Goal: Contribute content: Add original content to the website for others to see

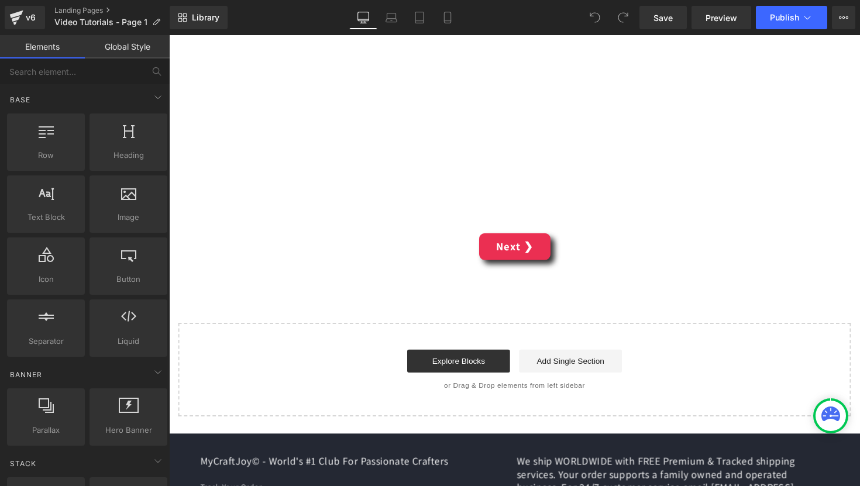
scroll to position [4892, 0]
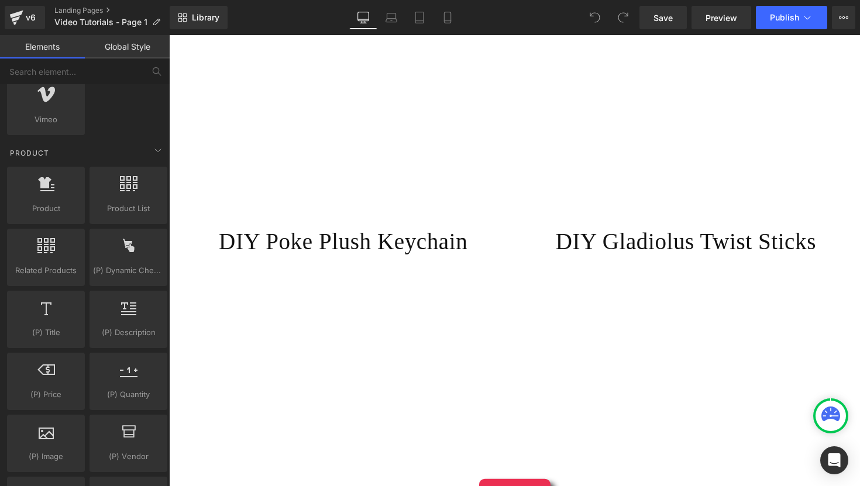
scroll to position [4700, 0]
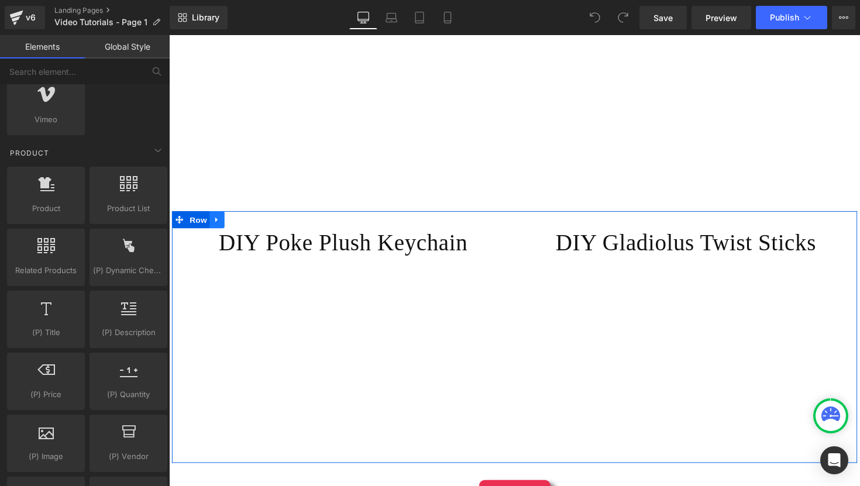
click at [219, 215] on link at bounding box center [218, 224] width 15 height 18
click at [231, 220] on icon at bounding box center [233, 224] width 8 height 8
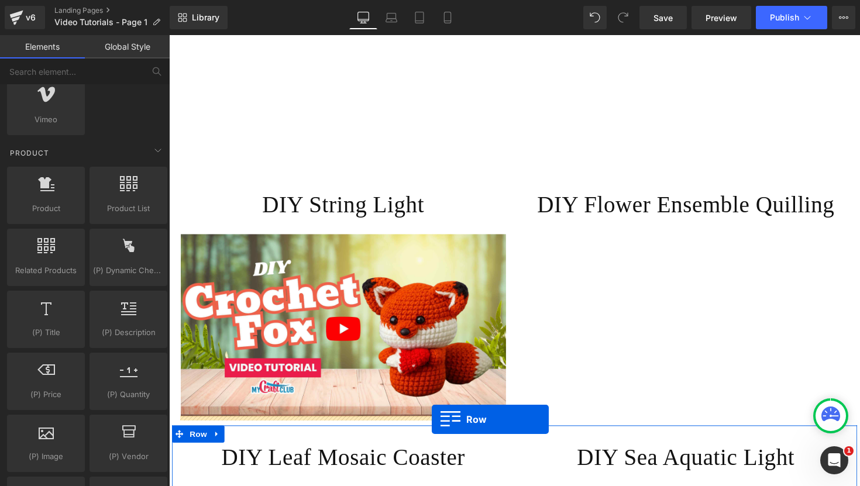
scroll to position [428, 0]
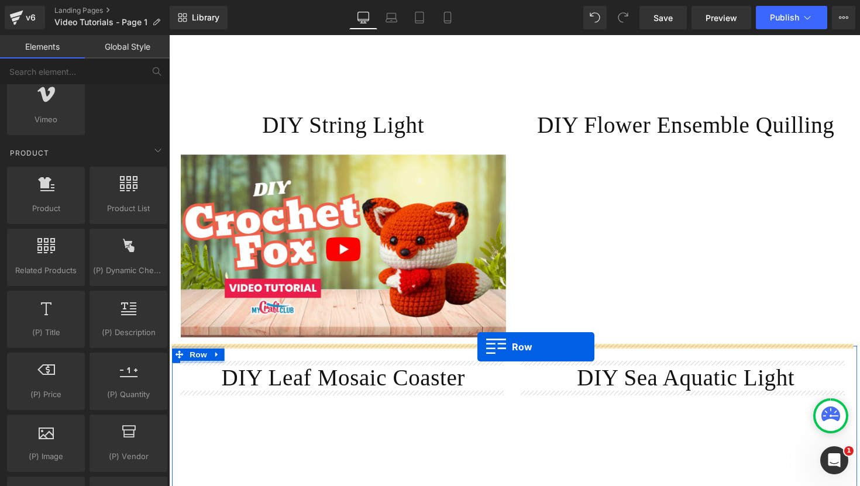
drag, startPoint x: 177, startPoint y: 108, endPoint x: 484, endPoint y: 355, distance: 394.8
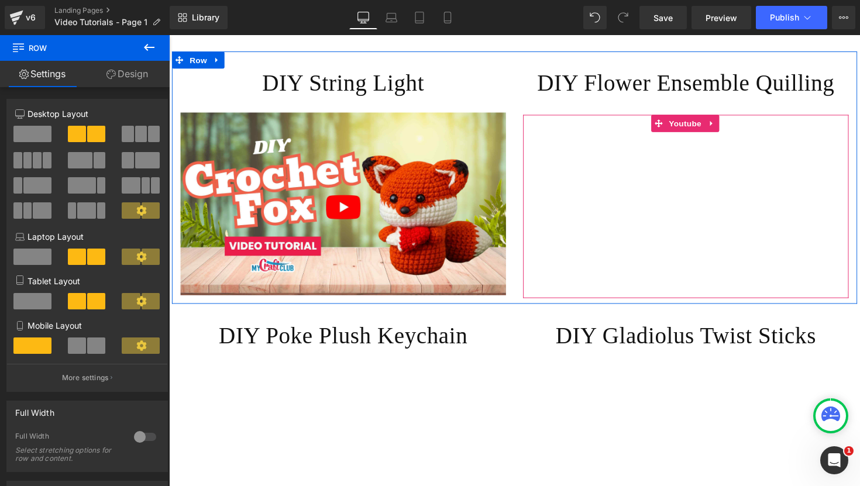
scroll to position [466, 0]
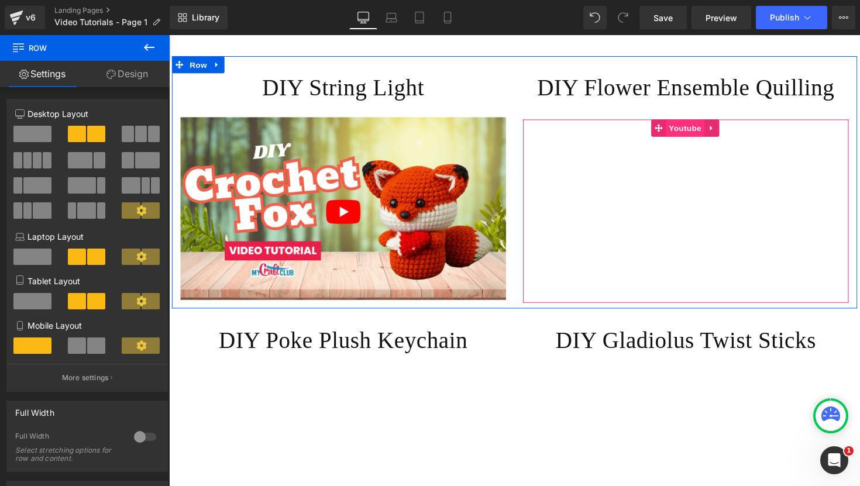
click at [690, 130] on span "Youtube" at bounding box center [697, 131] width 39 height 18
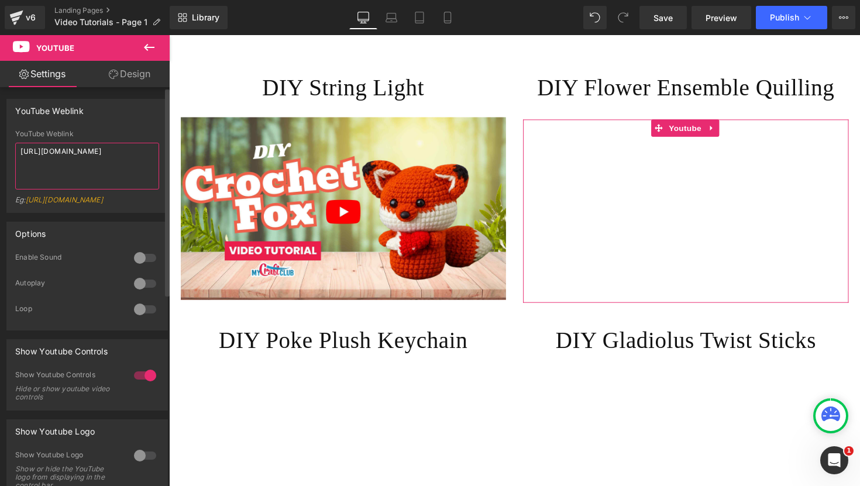
click at [46, 155] on textarea "[URL][DOMAIN_NAME]" at bounding box center [87, 166] width 144 height 47
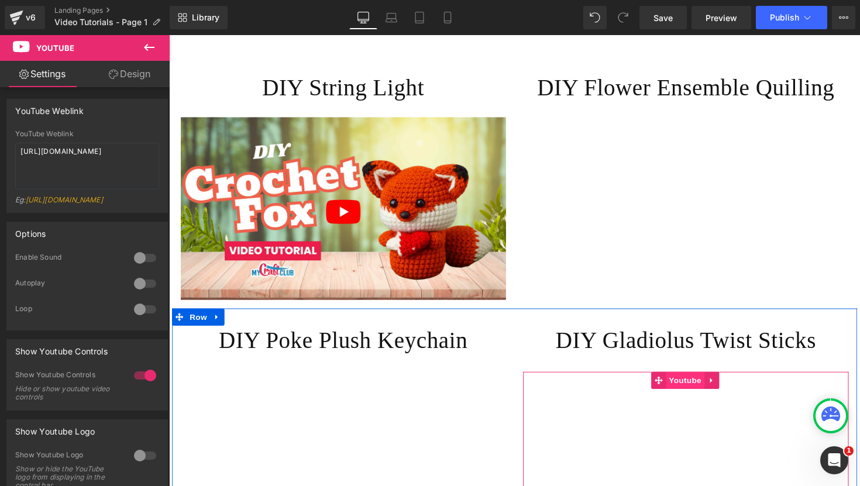
click at [689, 384] on span "Youtube" at bounding box center [697, 389] width 39 height 18
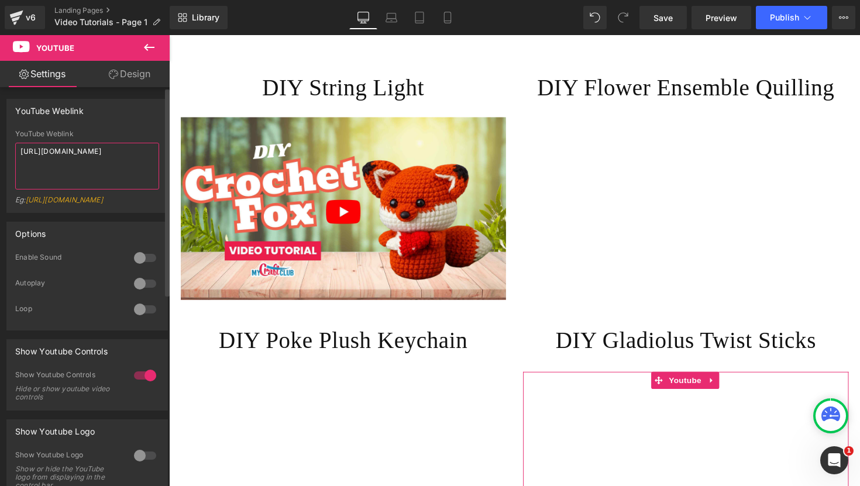
click at [106, 153] on textarea "[URL][DOMAIN_NAME]" at bounding box center [87, 166] width 144 height 47
paste textarea "e2Ofb4jtG5k"
type textarea "[URL][DOMAIN_NAME]"
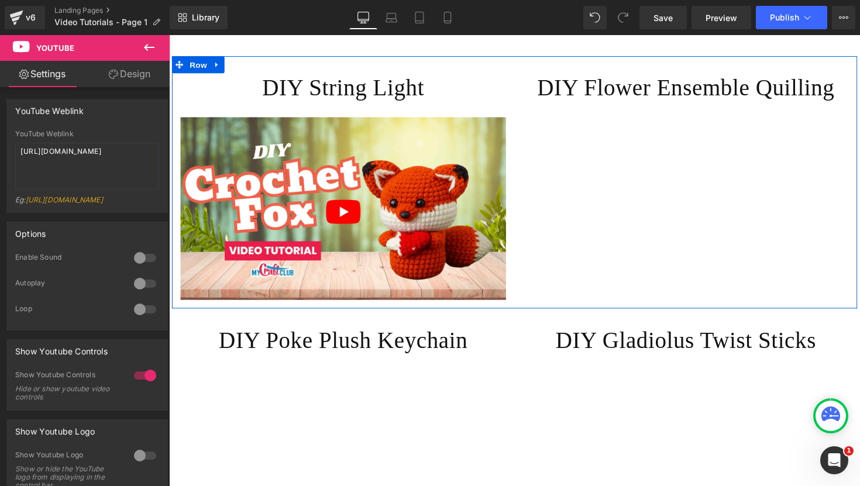
click at [590, 87] on h1 "DIY Flower Ensemble Quilling" at bounding box center [698, 89] width 333 height 30
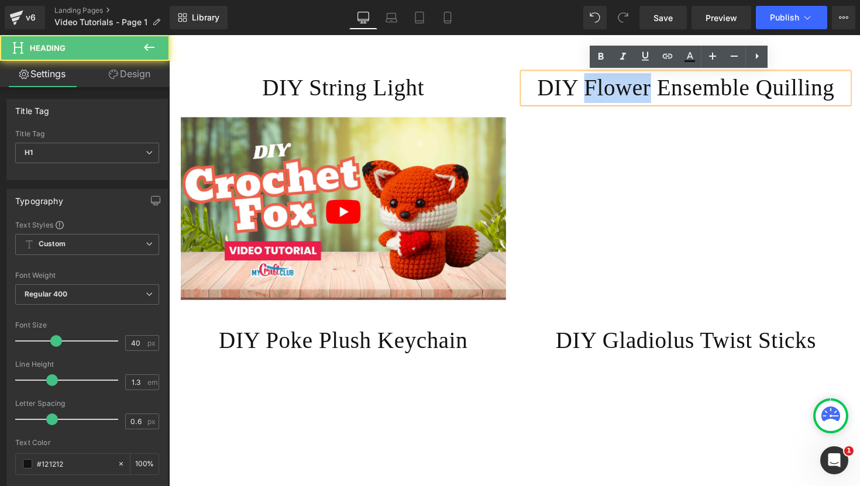
click at [590, 87] on h1 "DIY Flower Ensemble Quilling" at bounding box center [698, 89] width 333 height 30
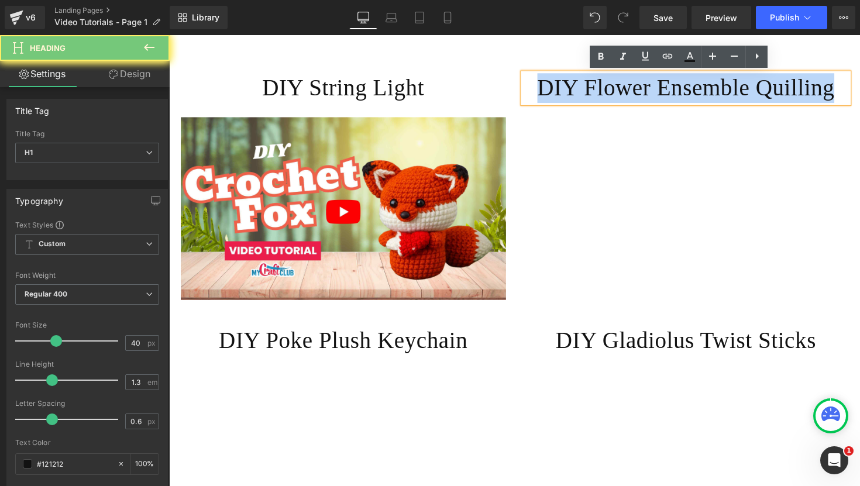
click at [590, 87] on h1 "DIY Flower Ensemble Quilling" at bounding box center [698, 89] width 333 height 30
copy h1 "DIY Flower Ensemble Quilling"
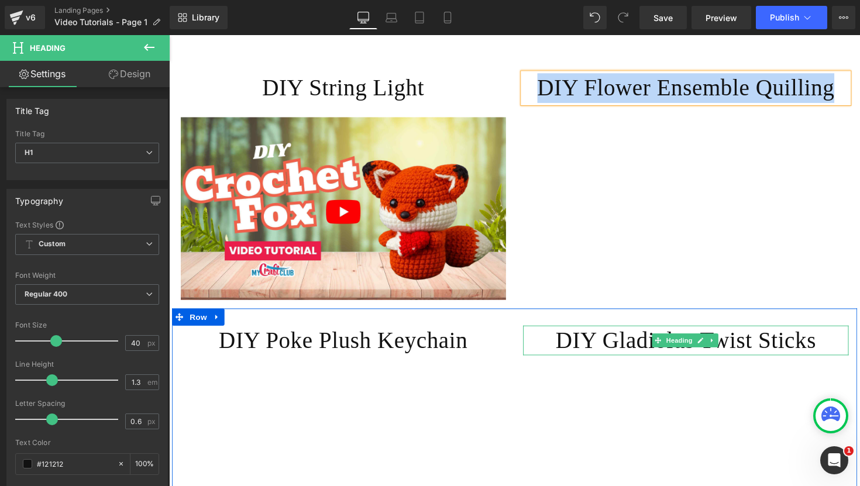
click at [609, 351] on h1 "DIY Gladiolus Twist Sticks" at bounding box center [698, 348] width 333 height 30
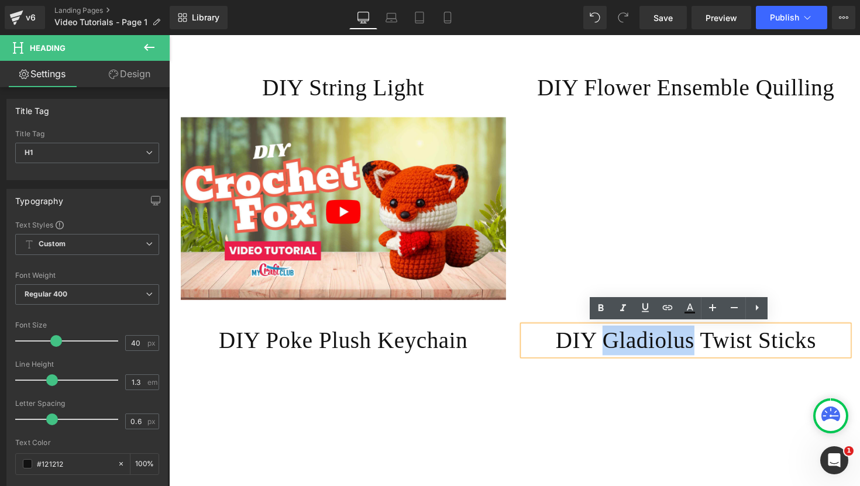
click at [609, 351] on h1 "DIY Gladiolus Twist Sticks" at bounding box center [698, 348] width 333 height 30
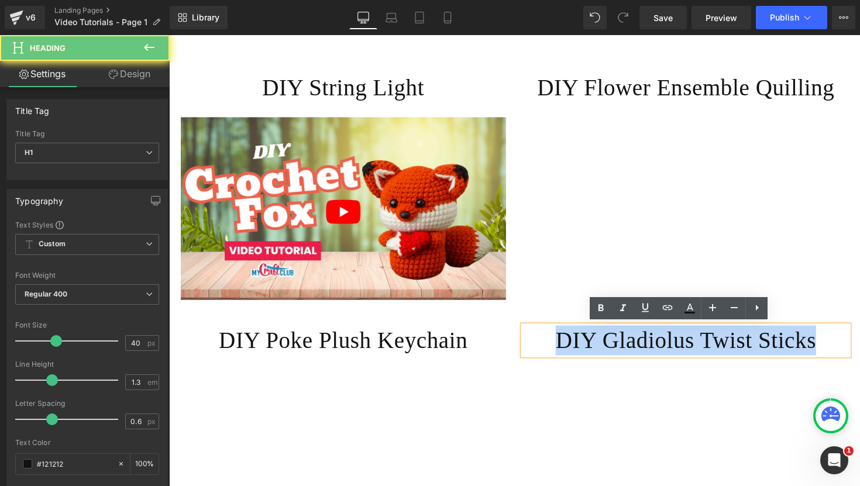
click at [609, 350] on h1 "DIY Gladiolus Twist Sticks" at bounding box center [698, 348] width 333 height 30
paste div
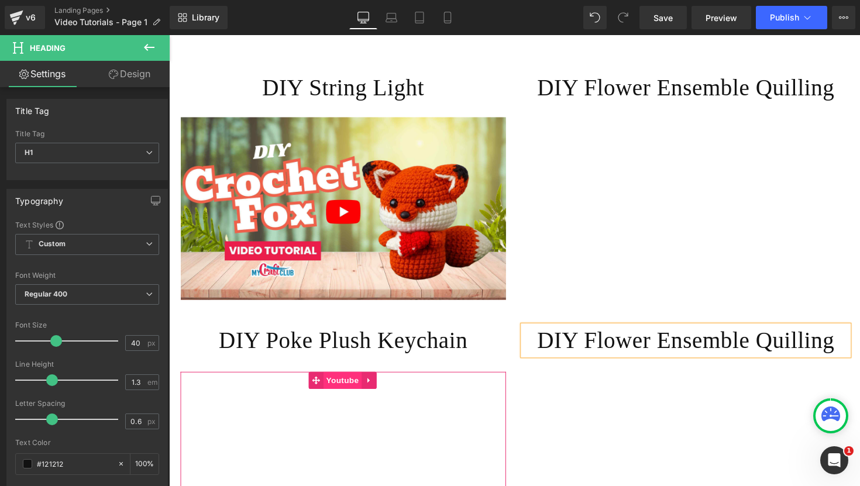
click at [342, 385] on span "Youtube" at bounding box center [346, 389] width 39 height 18
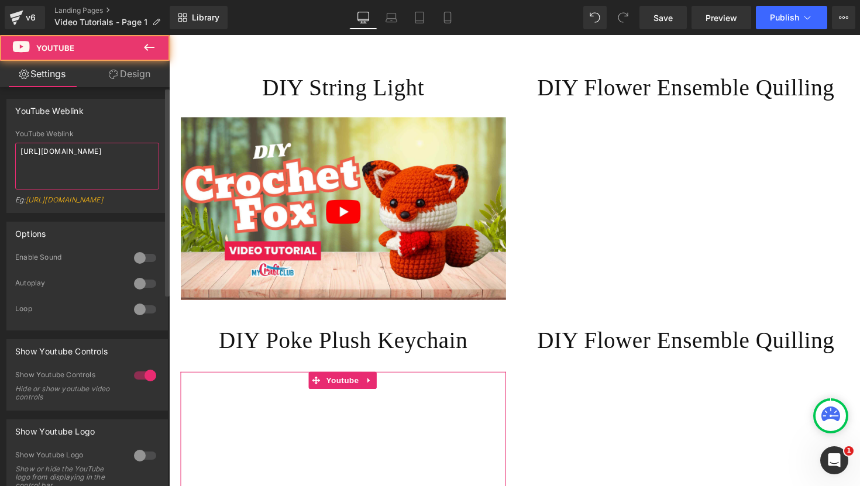
click at [115, 154] on textarea "[URL][DOMAIN_NAME]" at bounding box center [87, 166] width 144 height 47
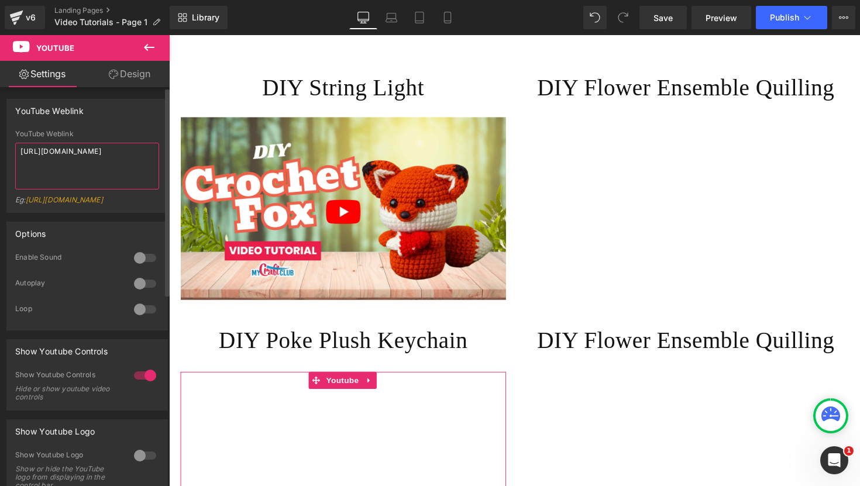
click at [115, 154] on textarea "[URL][DOMAIN_NAME]" at bounding box center [87, 166] width 144 height 47
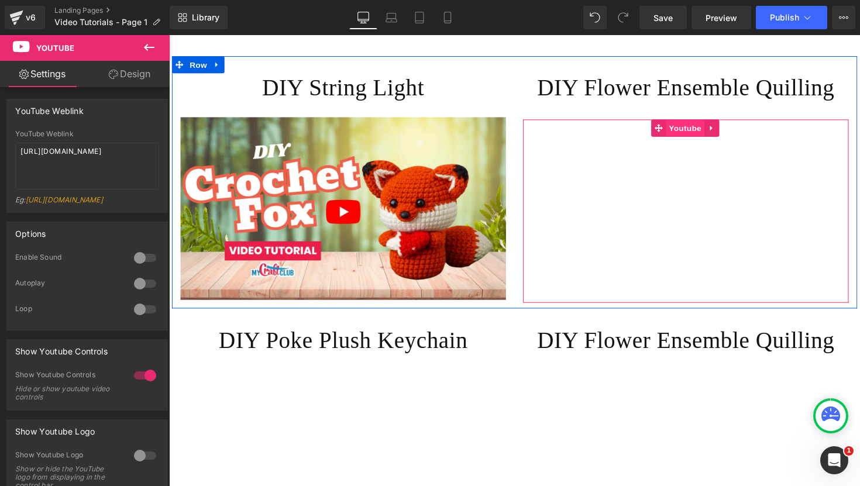
click at [706, 124] on span "Youtube" at bounding box center [697, 131] width 39 height 18
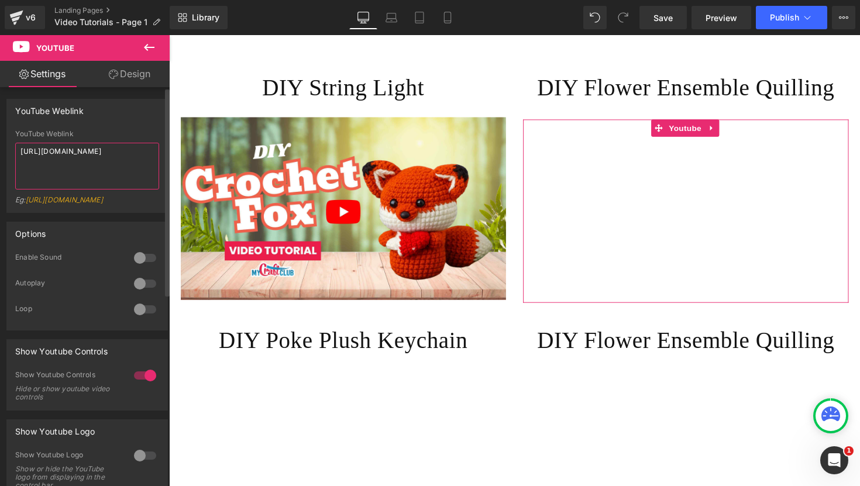
click at [96, 146] on textarea "[URL][DOMAIN_NAME]" at bounding box center [87, 166] width 144 height 47
paste textarea "marq7qB1E1Y"
type textarea "[URL][DOMAIN_NAME]"
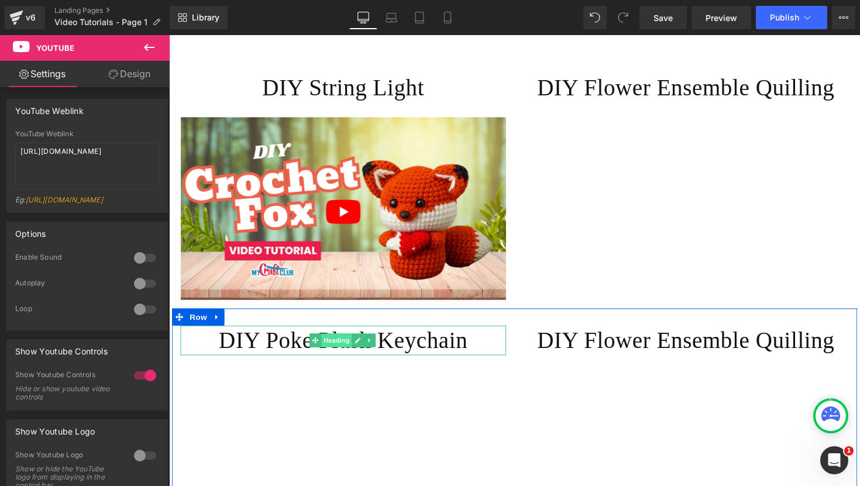
click at [329, 349] on span "Heading" at bounding box center [341, 348] width 32 height 14
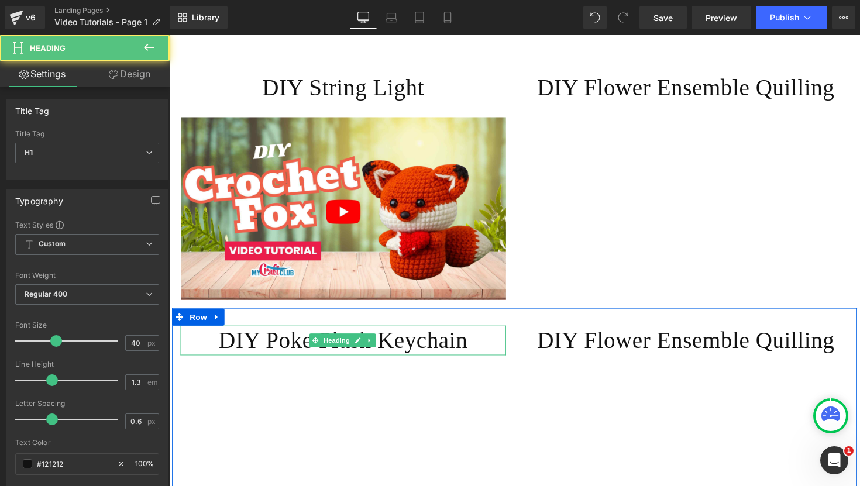
click at [284, 343] on h1 "DIY Poke Plush Keychain" at bounding box center [347, 348] width 333 height 30
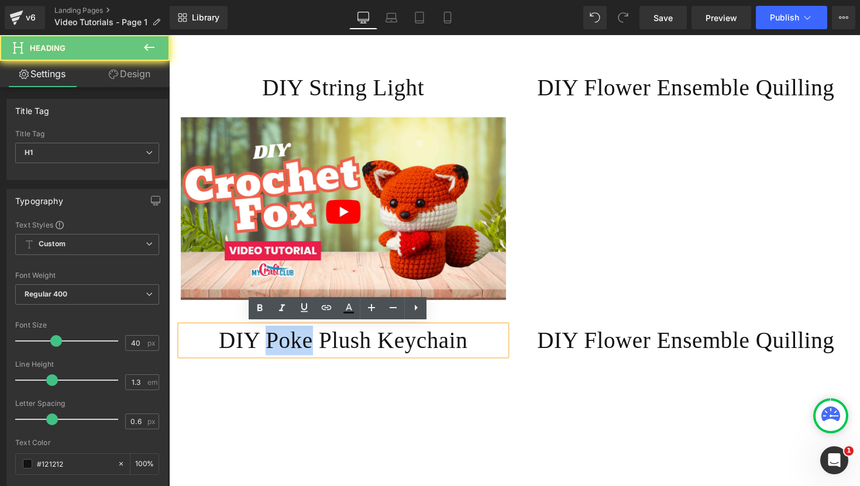
click at [284, 343] on h1 "DIY Poke Plush Keychain" at bounding box center [347, 348] width 333 height 30
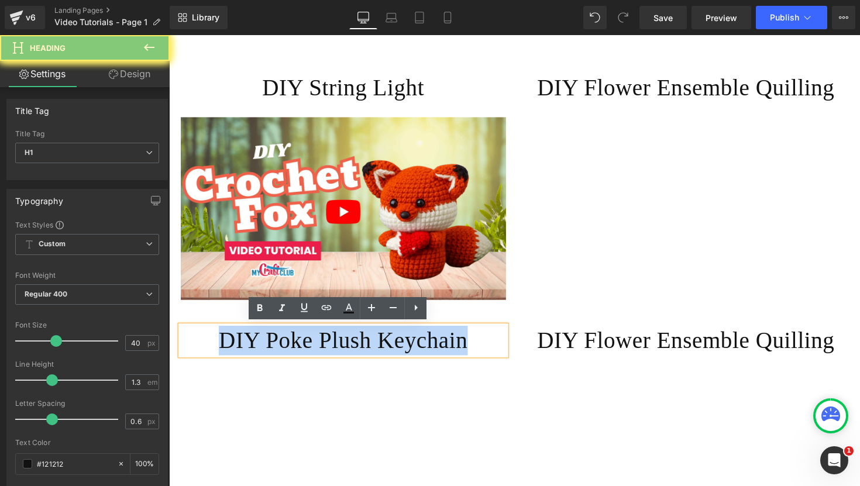
click at [284, 343] on h1 "DIY Poke Plush Keychain" at bounding box center [347, 348] width 333 height 30
copy h1 "DIY Poke Plush Keychain"
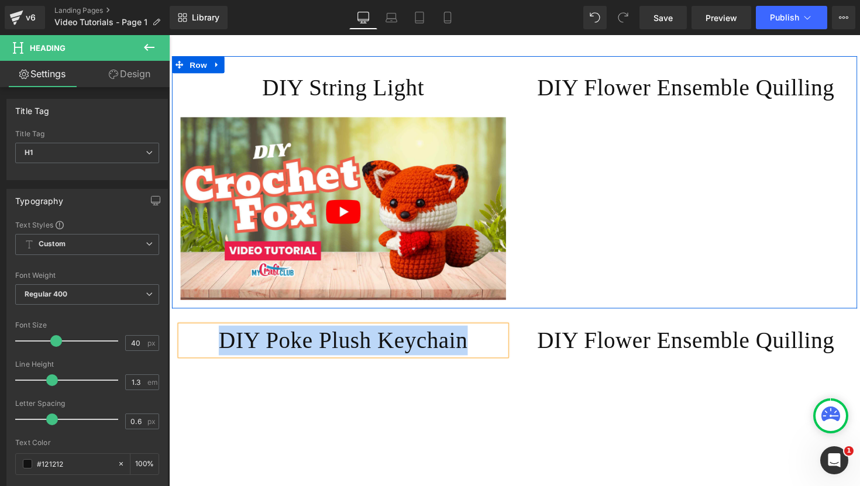
click at [637, 91] on h1 "DIY Flower Ensemble Quilling" at bounding box center [698, 89] width 333 height 30
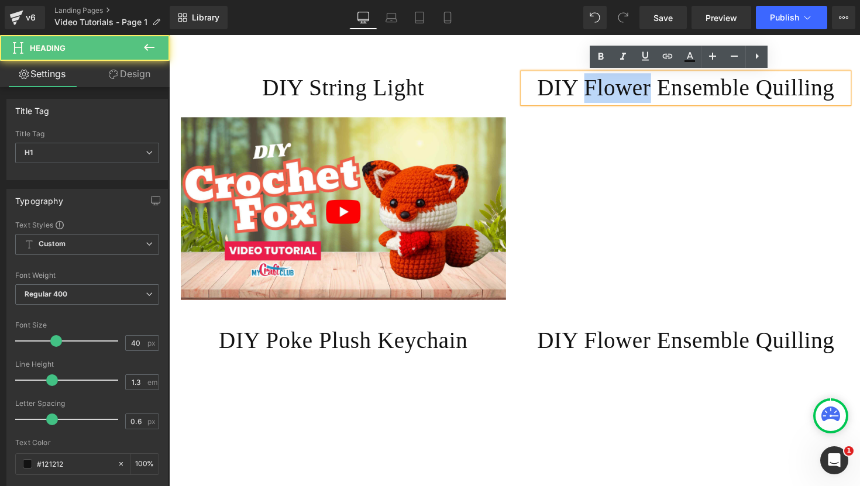
click at [637, 91] on h1 "DIY Flower Ensemble Quilling" at bounding box center [698, 89] width 333 height 30
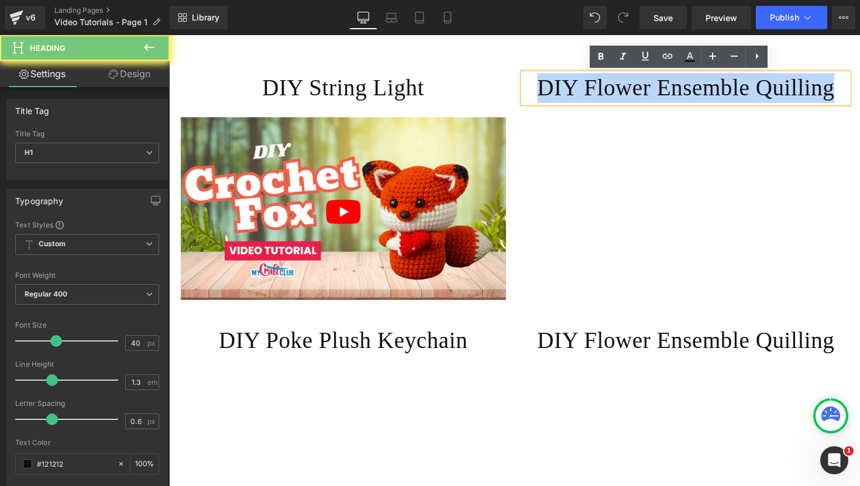
click at [637, 91] on h1 "DIY Flower Ensemble Quilling" at bounding box center [698, 89] width 333 height 30
paste div
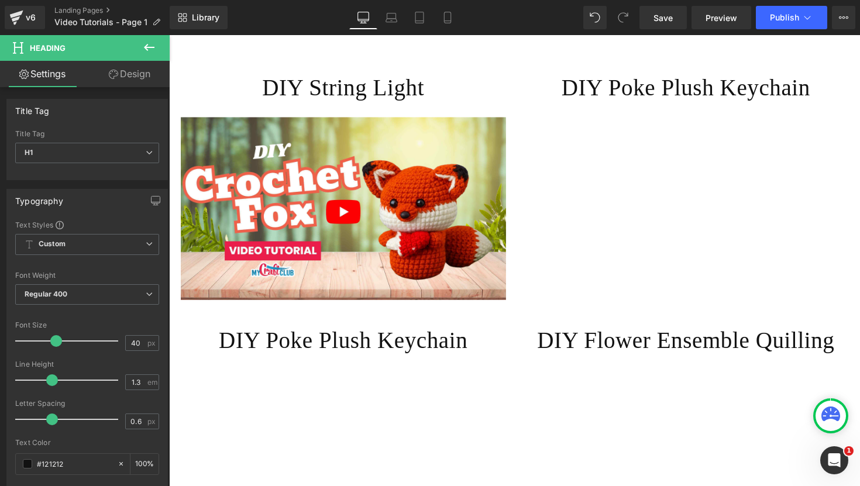
click at [151, 50] on icon at bounding box center [149, 47] width 14 height 14
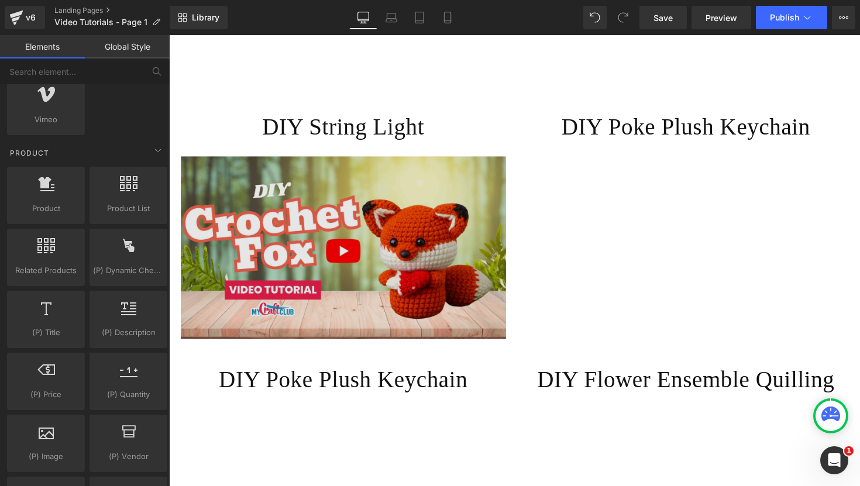
scroll to position [430, 0]
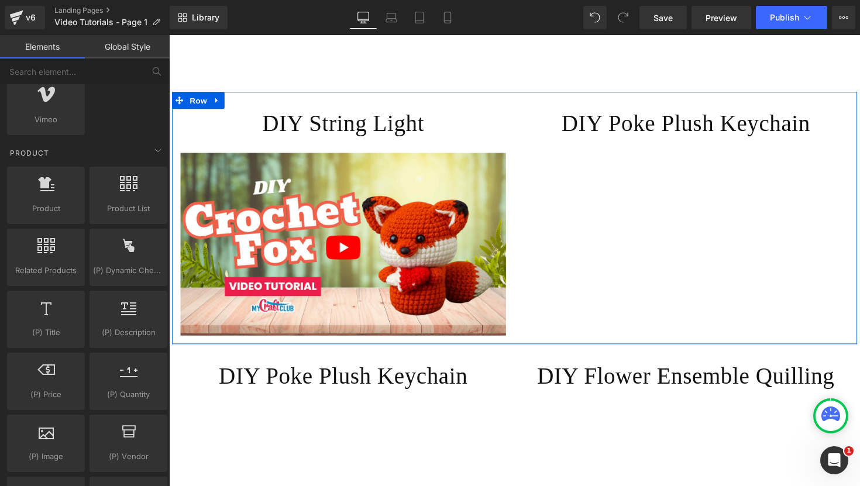
click at [515, 127] on div "DIY String Light Heading Image" at bounding box center [347, 227] width 351 height 233
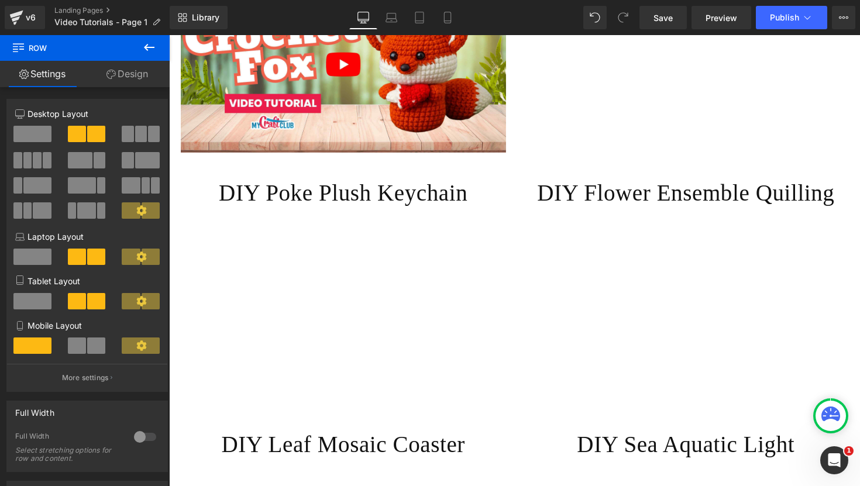
scroll to position [626, 0]
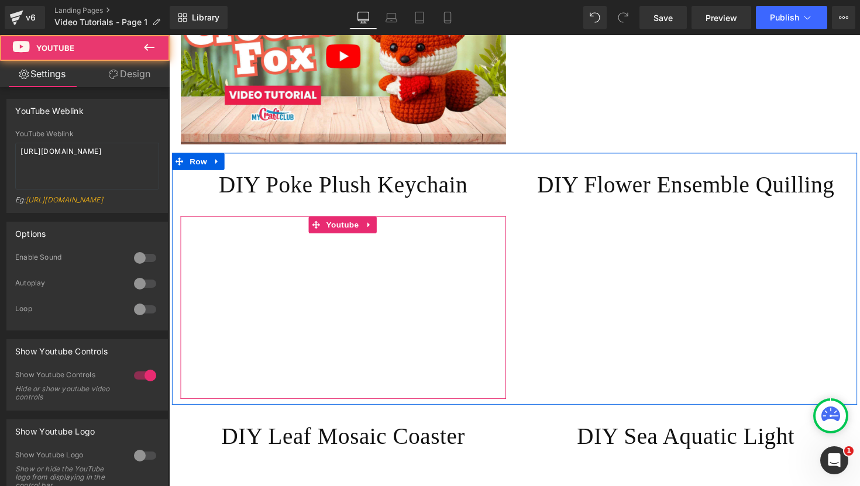
click at [333, 227] on div at bounding box center [347, 314] width 333 height 188
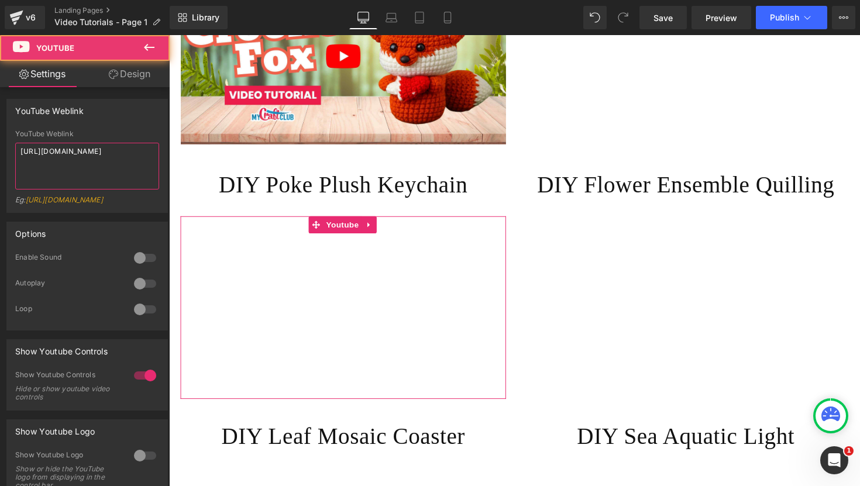
click at [46, 144] on textarea "https://youtu.be/marq7qB1E1Y" at bounding box center [87, 166] width 144 height 47
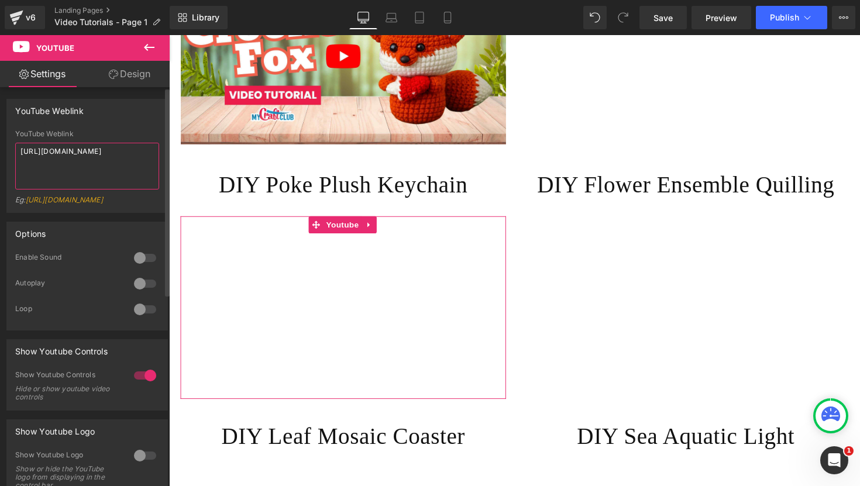
click at [46, 144] on textarea "https://youtu.be/marq7qB1E1Y" at bounding box center [87, 166] width 144 height 47
type textarea "https://youtu.be/PglYVLgDqJE"
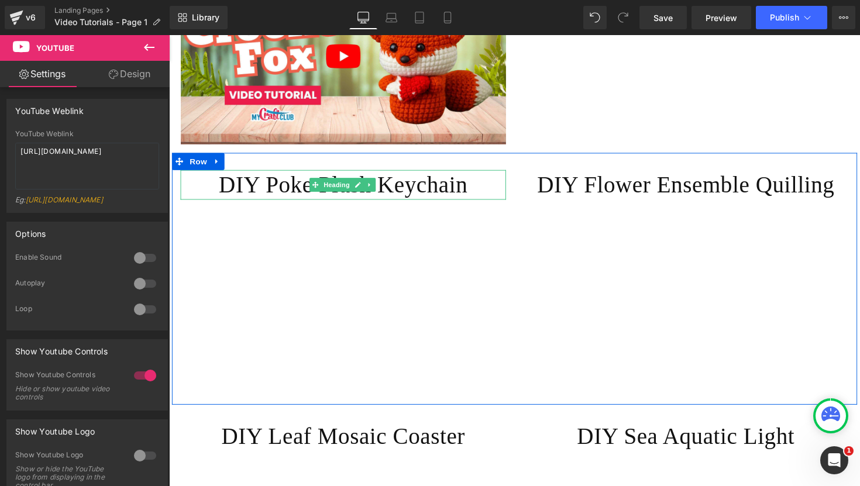
click at [284, 192] on h1 "DIY Poke Plush Keychain" at bounding box center [347, 188] width 333 height 30
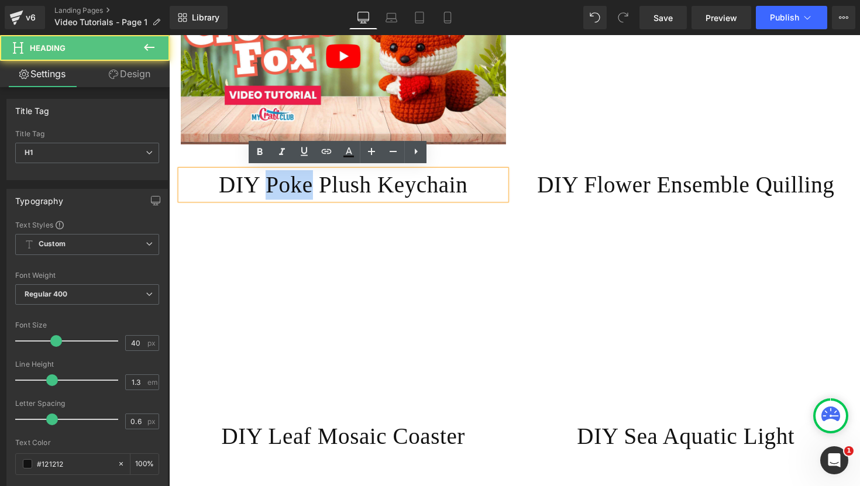
click at [284, 192] on h1 "DIY Poke Plush Keychain" at bounding box center [347, 188] width 333 height 30
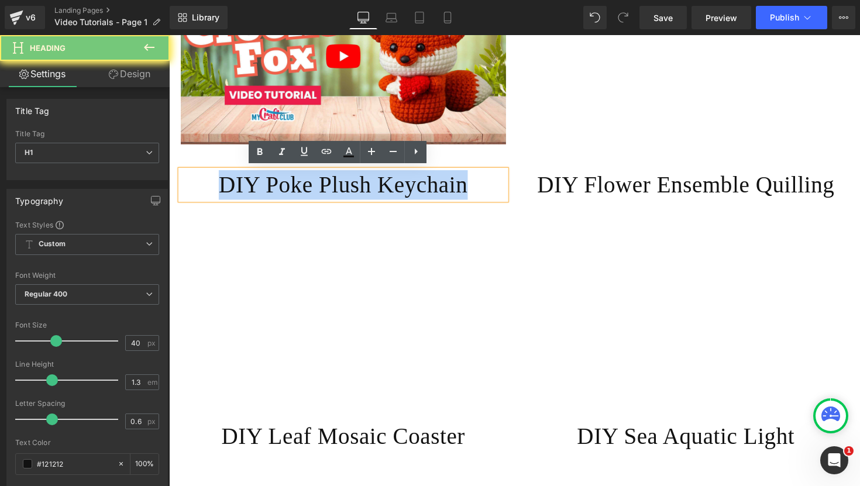
click at [284, 192] on h1 "DIY Poke Plush Keychain" at bounding box center [347, 188] width 333 height 30
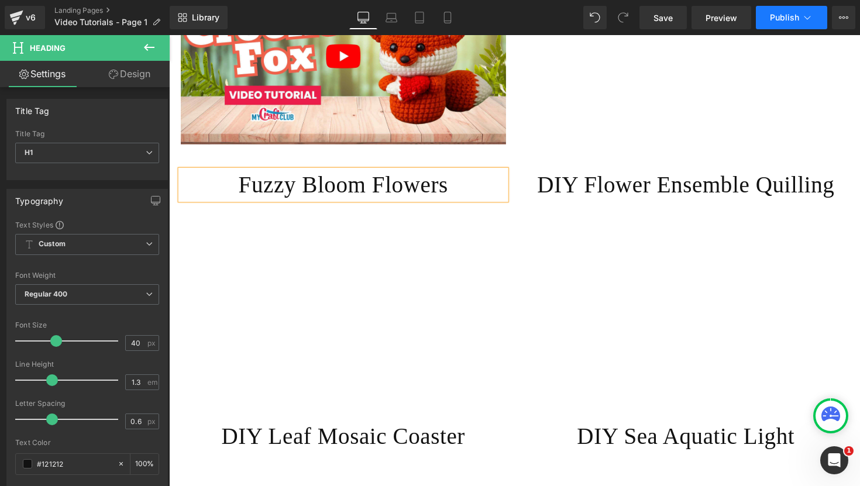
click at [782, 13] on span "Publish" at bounding box center [784, 17] width 29 height 9
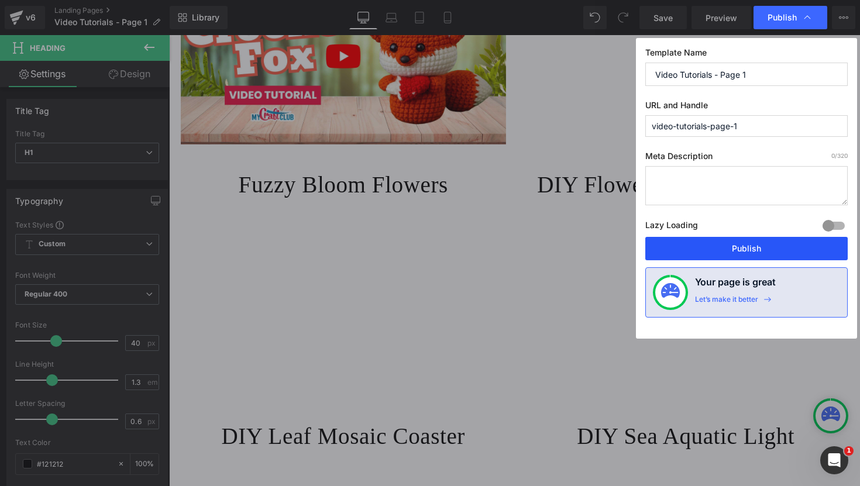
click at [732, 253] on button "Publish" at bounding box center [746, 248] width 202 height 23
